Goal: Information Seeking & Learning: Learn about a topic

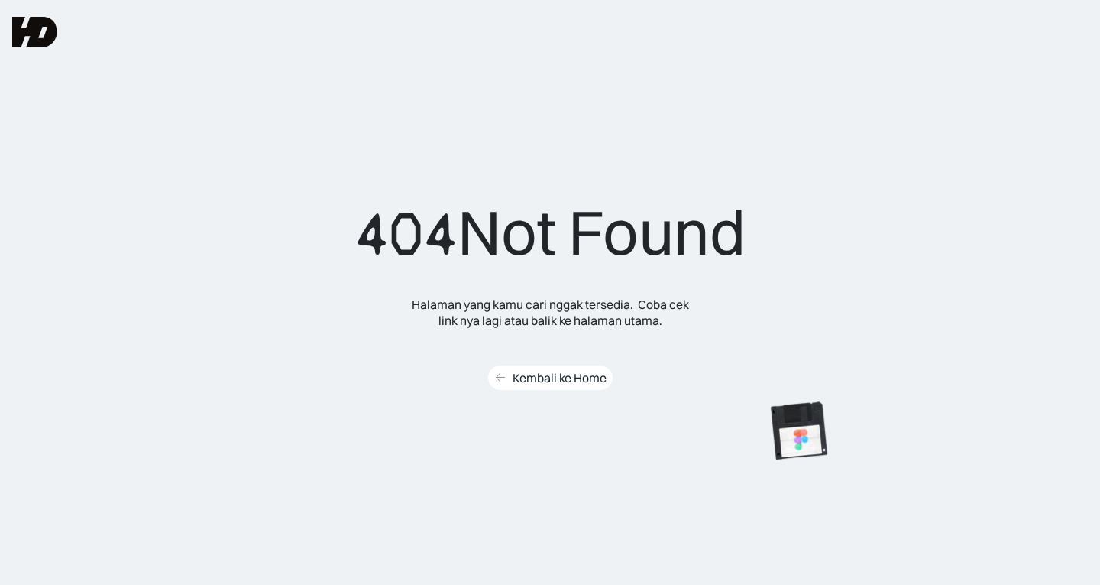
click at [513, 370] on div "Kembali ke Home" at bounding box center [560, 378] width 94 height 16
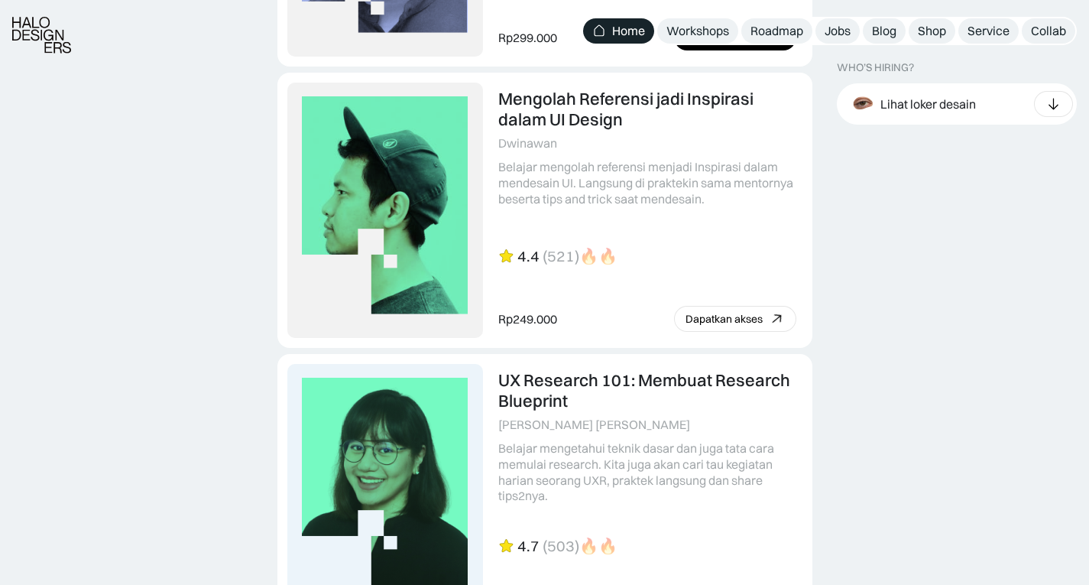
scroll to position [3532, 0]
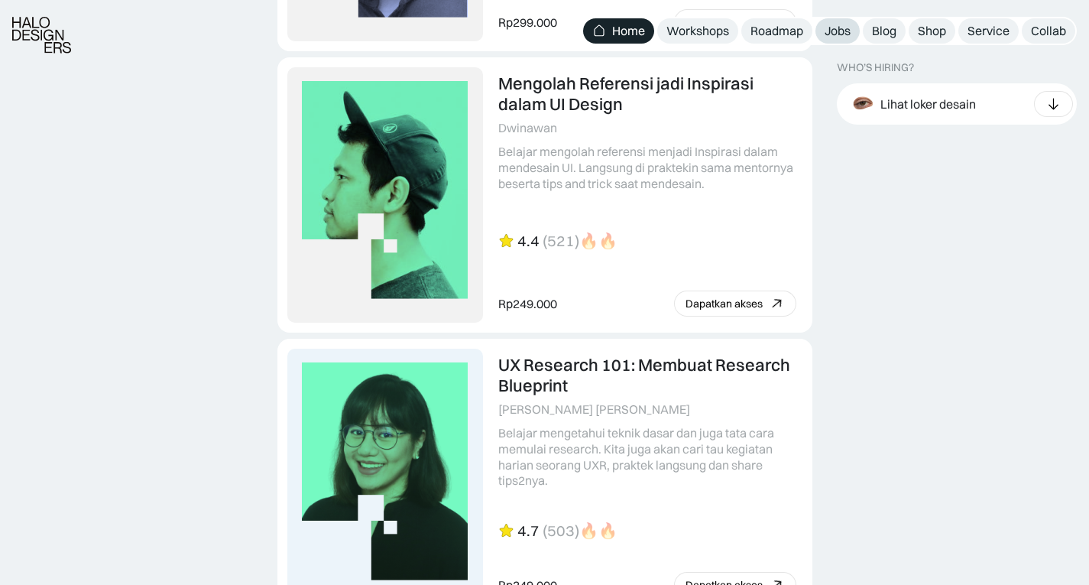
click at [851, 24] on link "Jobs" at bounding box center [837, 30] width 44 height 25
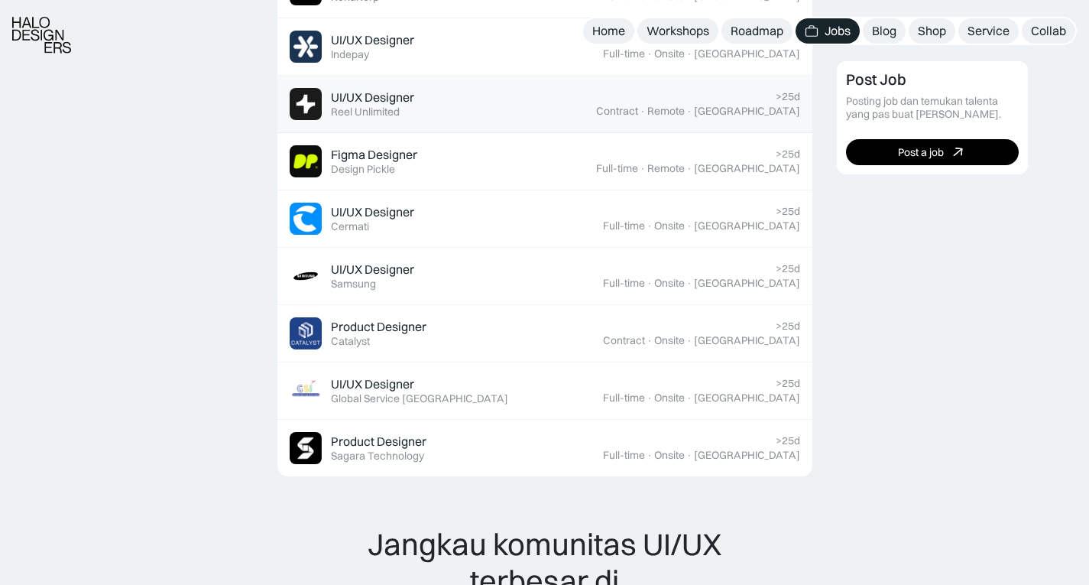
scroll to position [669, 0]
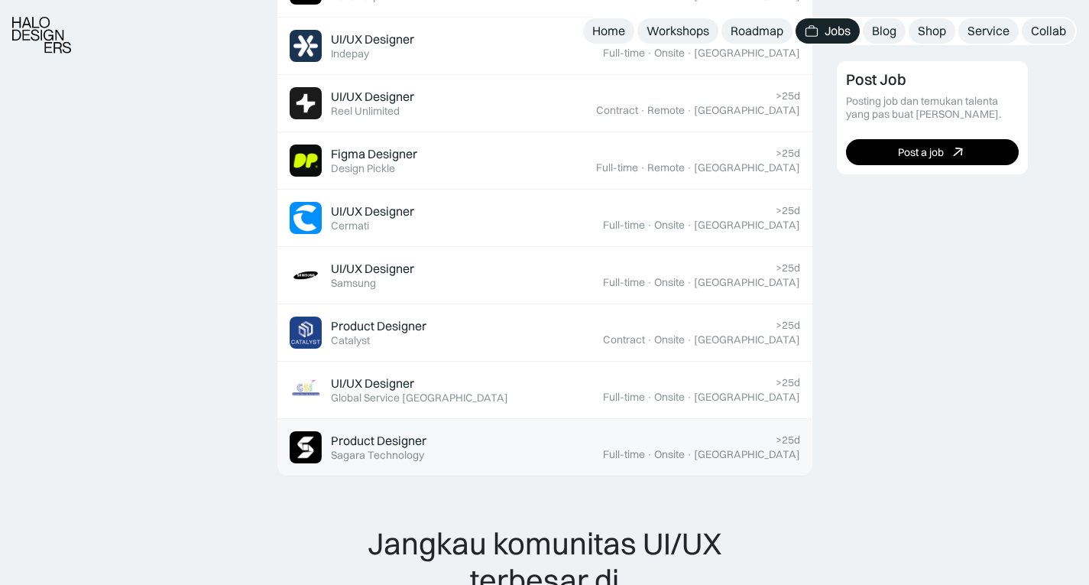
click at [379, 455] on div "Sagara Technology" at bounding box center [377, 455] width 93 height 13
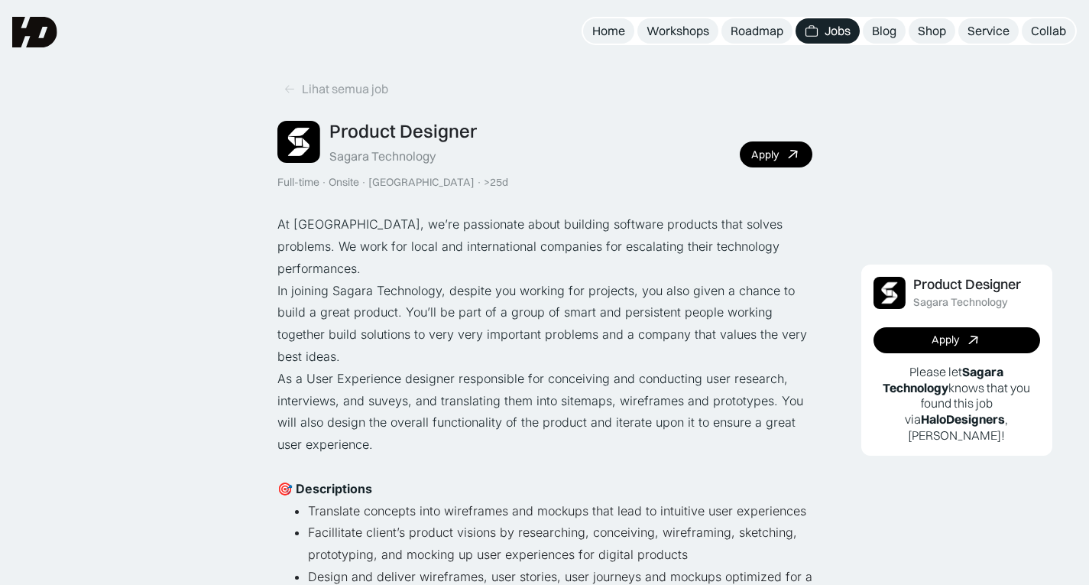
click at [376, 129] on div "Product Designer" at bounding box center [402, 131] width 147 height 22
drag, startPoint x: 376, startPoint y: 129, endPoint x: 370, endPoint y: 147, distance: 19.3
click at [370, 147] on div "Product Designer Sagara Technology" at bounding box center [402, 142] width 147 height 44
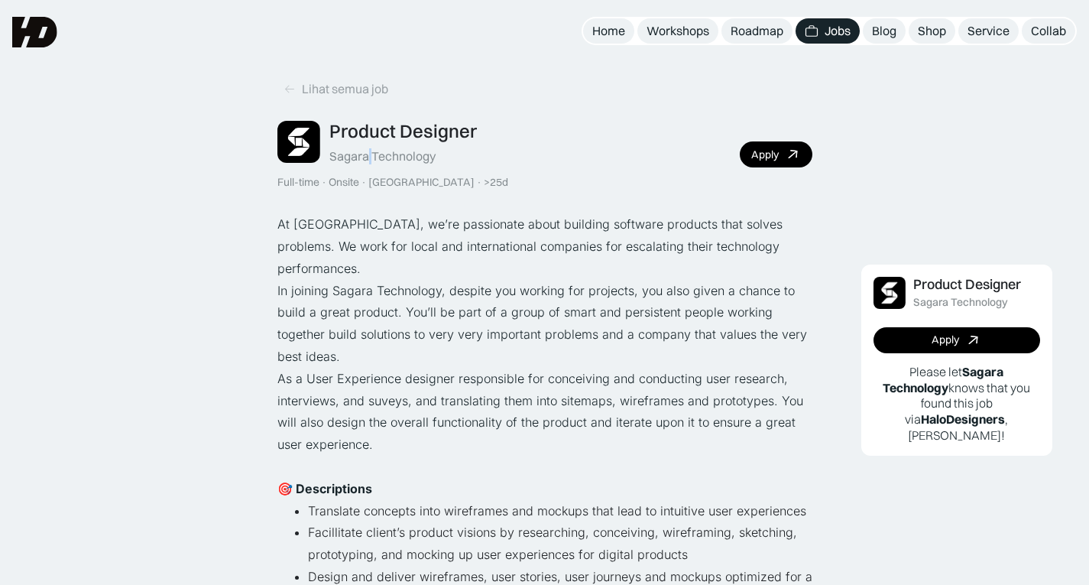
click at [370, 148] on div "Sagara Technology" at bounding box center [382, 156] width 106 height 16
click at [348, 86] on div "Lihat semua job" at bounding box center [345, 89] width 86 height 16
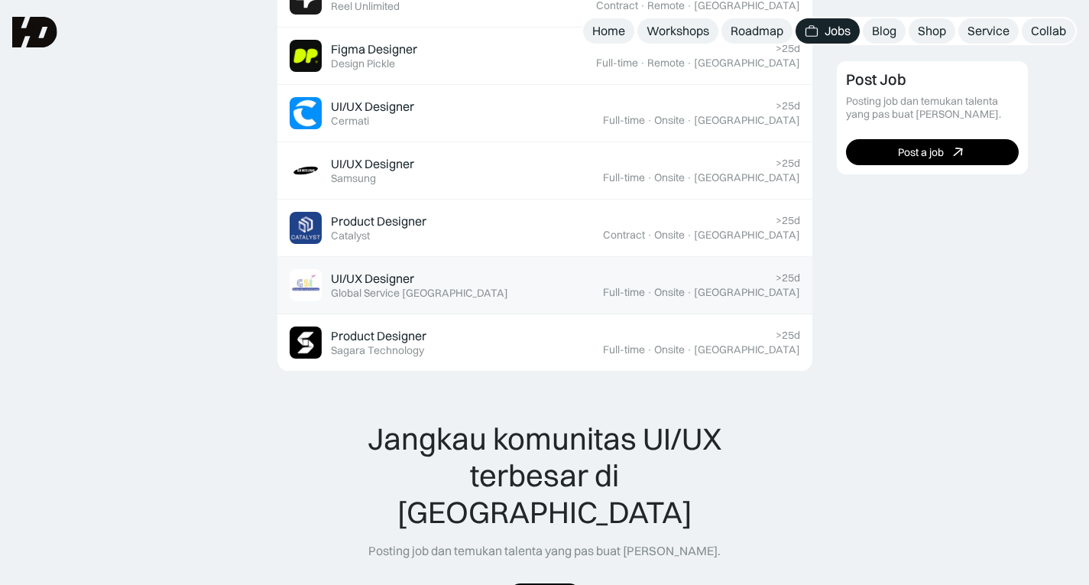
scroll to position [773, 0]
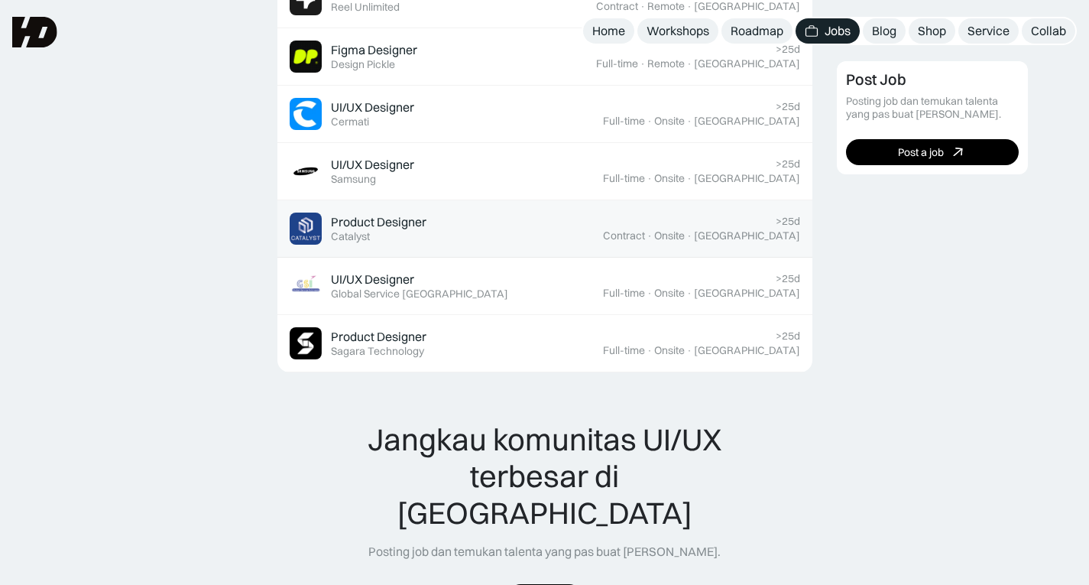
click at [402, 225] on div "Product Designer" at bounding box center [379, 222] width 96 height 16
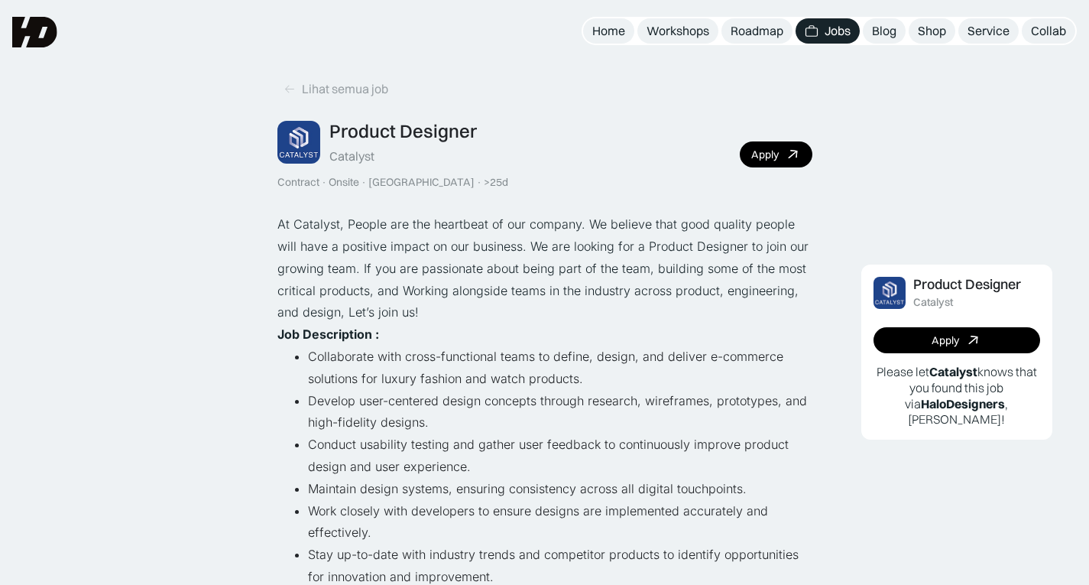
click at [349, 164] on div "Catalyst" at bounding box center [351, 156] width 45 height 16
click at [297, 86] on link "Lihat semua job" at bounding box center [335, 88] width 117 height 25
